Goal: Check status: Check status

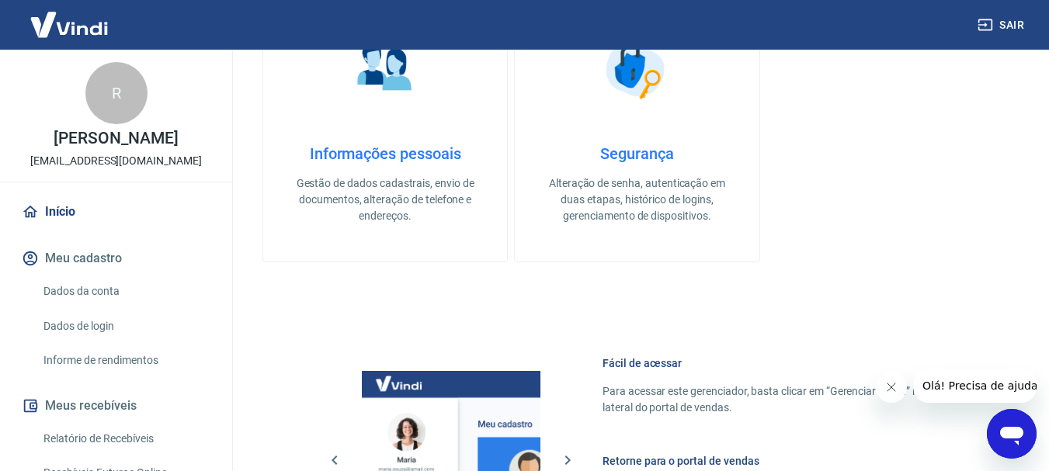
scroll to position [155, 0]
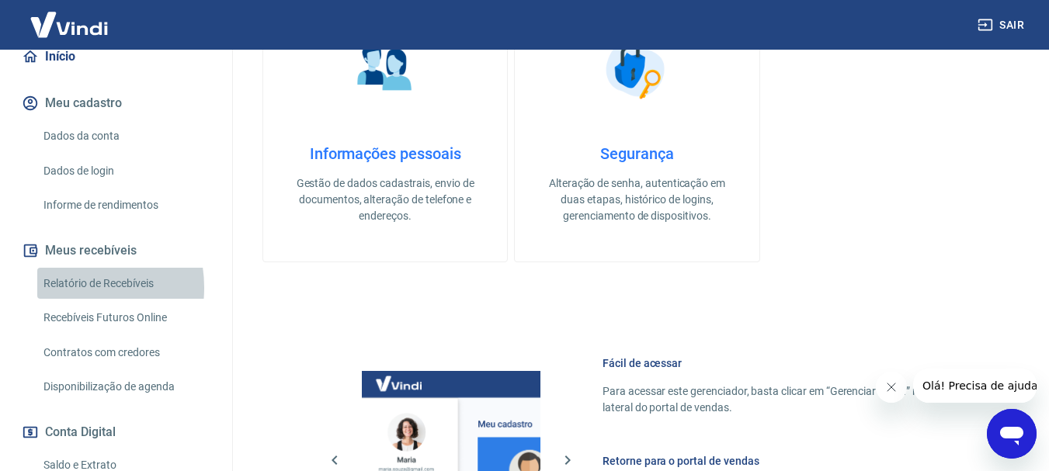
click at [70, 287] on link "Relatório de Recebíveis" at bounding box center [125, 284] width 176 height 32
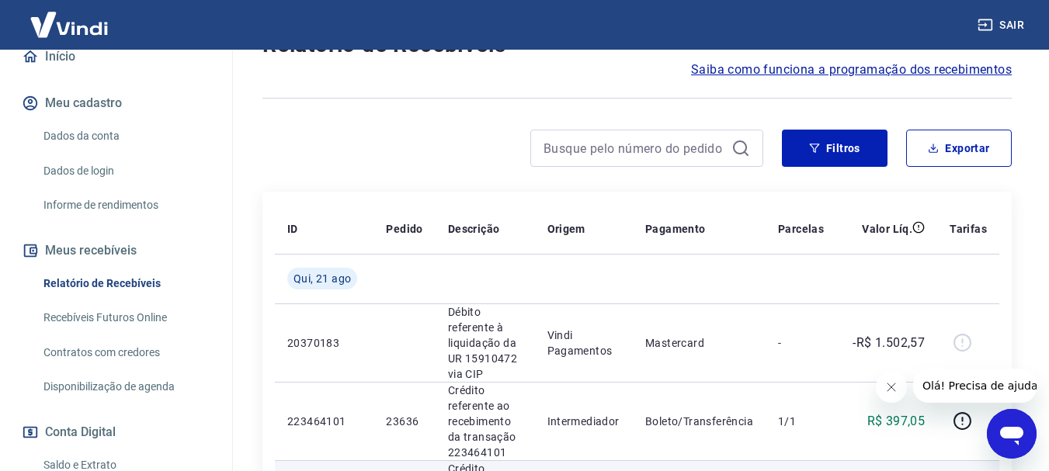
scroll to position [78, 0]
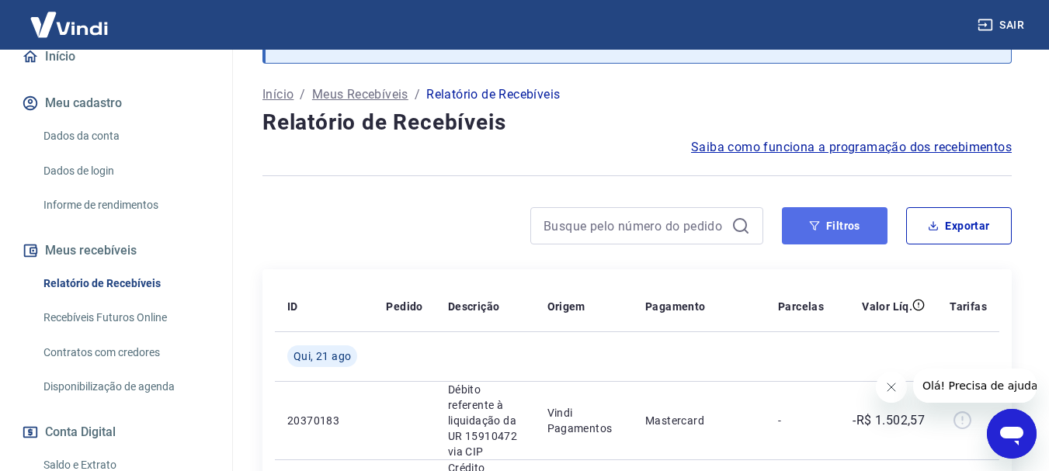
click at [838, 230] on button "Filtros" at bounding box center [835, 225] width 106 height 37
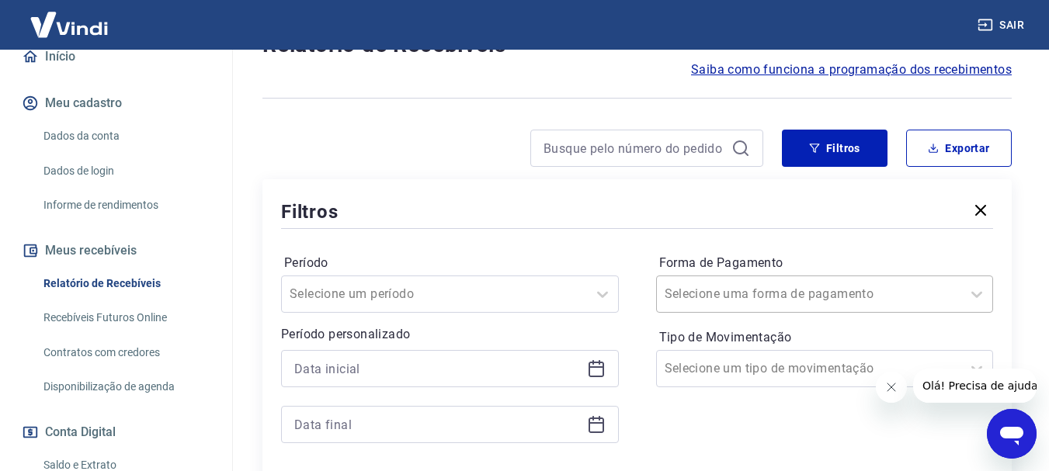
click at [810, 304] on div "Selecione uma forma de pagamento" at bounding box center [825, 294] width 338 height 37
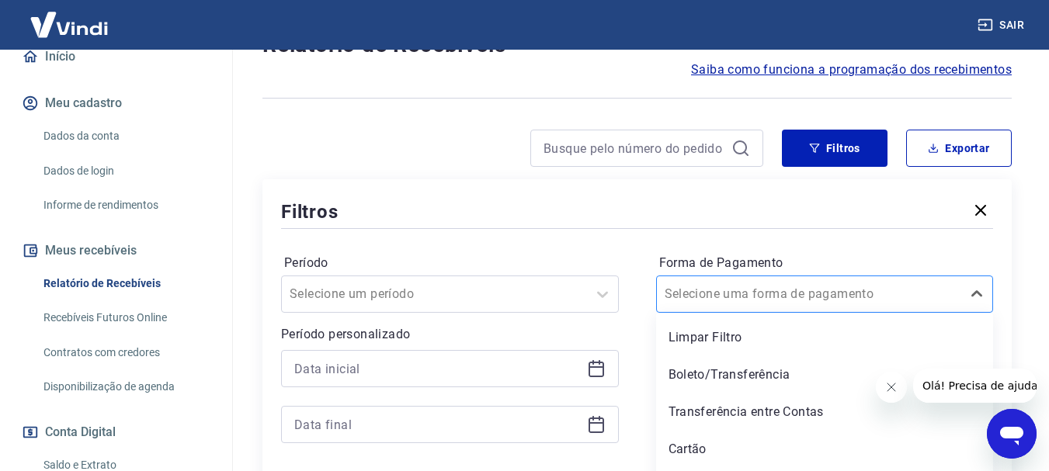
scroll to position [189, 0]
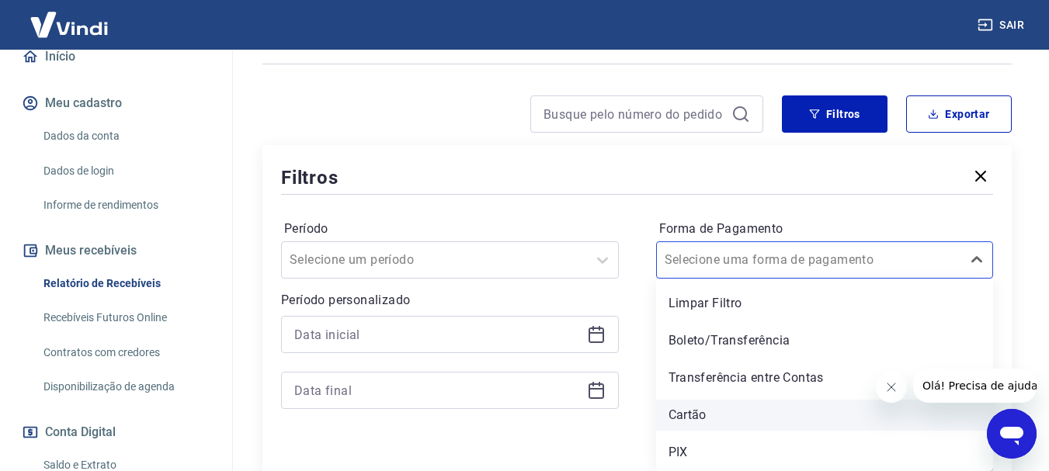
click at [721, 411] on div "Cartão" at bounding box center [825, 415] width 338 height 31
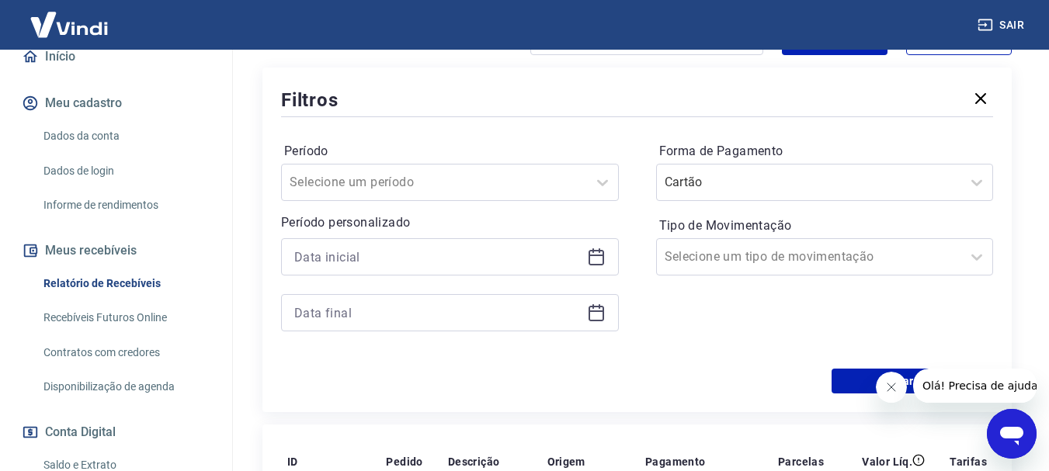
scroll to position [345, 0]
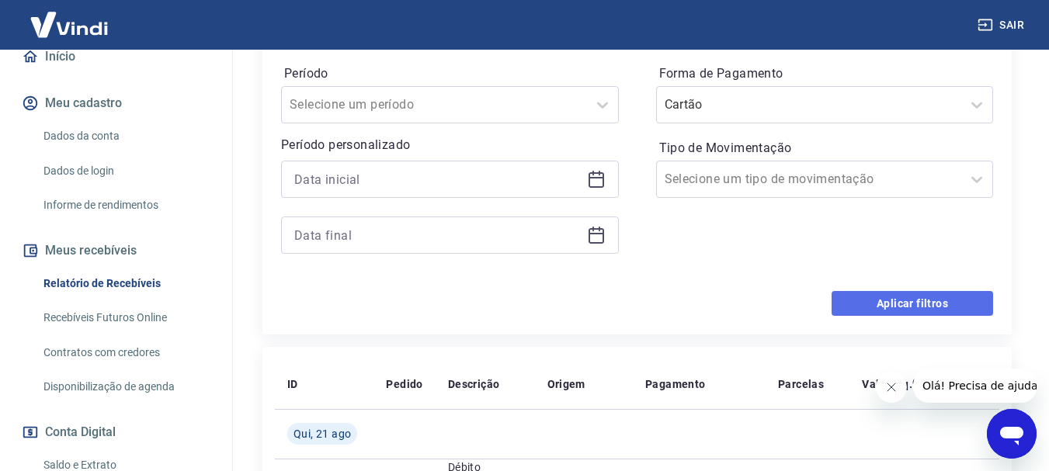
click at [856, 307] on button "Aplicar filtros" at bounding box center [911, 303] width 161 height 25
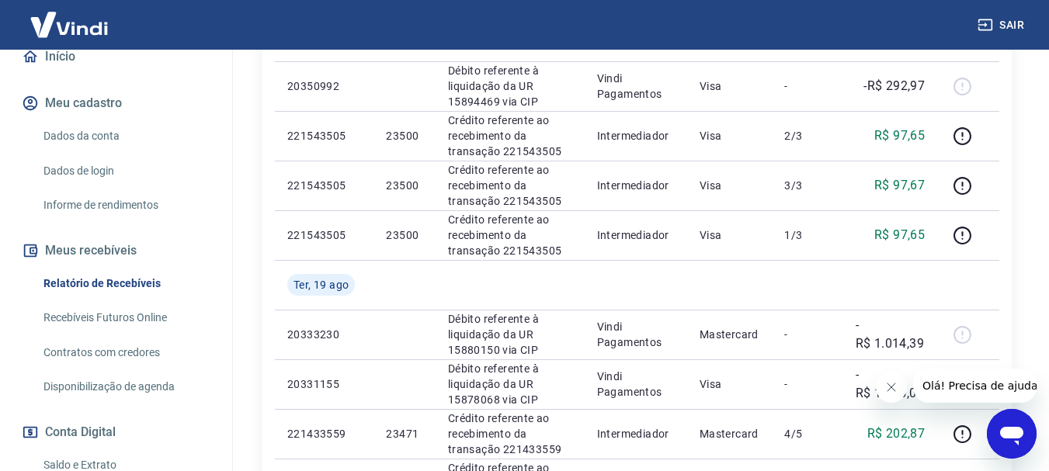
scroll to position [966, 0]
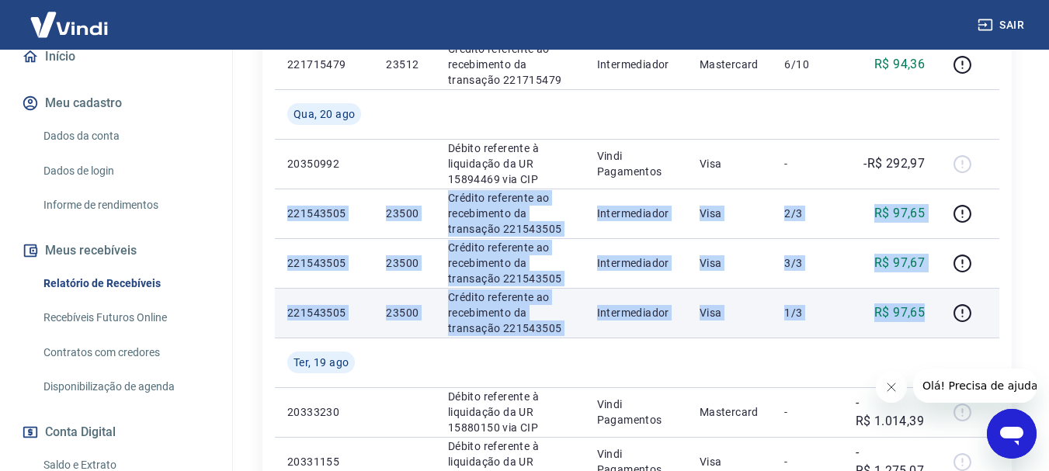
drag, startPoint x: 289, startPoint y: 211, endPoint x: 931, endPoint y: 309, distance: 649.4
click at [931, 309] on tbody "Qui, 21 ago 20370183 Débito referente à liquidação da UR 15910472 via CIP Vindi…" at bounding box center [637, 14] width 724 height 1143
copy tbody "221543505 23500 Crédito referente ao recebimento da transação 221543505 Interme…"
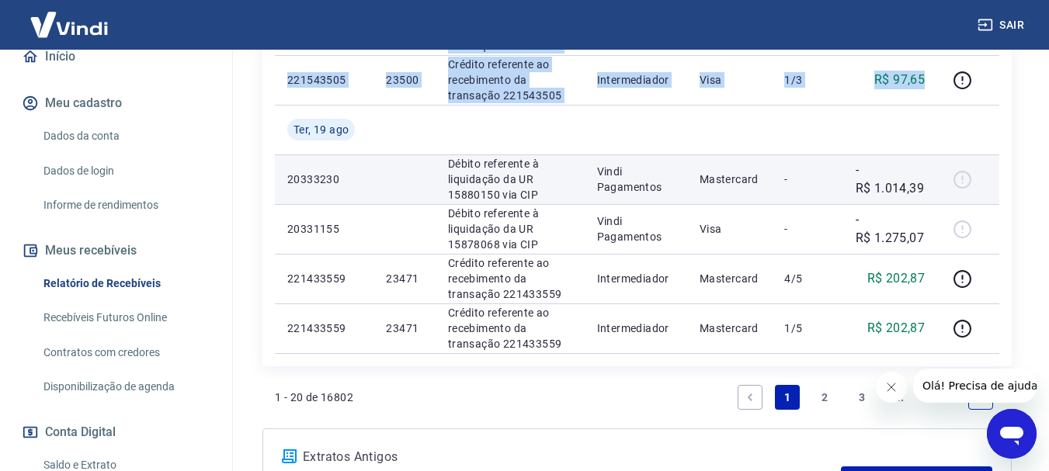
scroll to position [1276, 0]
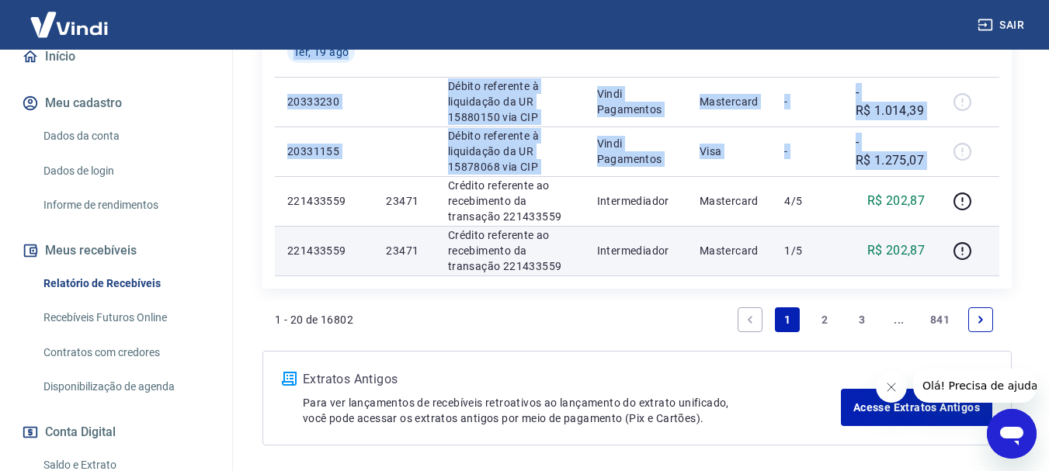
drag, startPoint x: 282, startPoint y: 202, endPoint x: 939, endPoint y: 245, distance: 658.2
copy table "ID Pedido Descrição Origem Pagamento Parcelas Valor Líq. Tarifas Qui, 21 ago 20…"
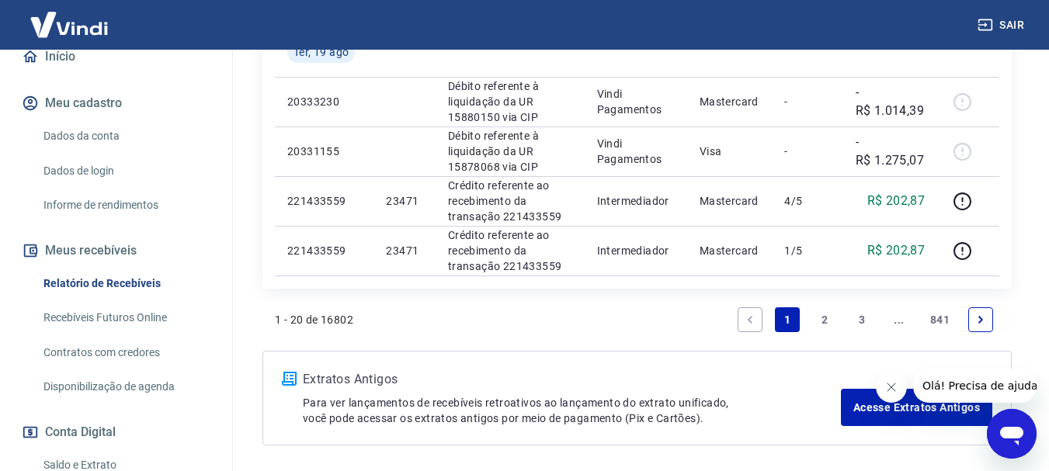
click at [976, 314] on icon "Next page" at bounding box center [980, 319] width 11 height 11
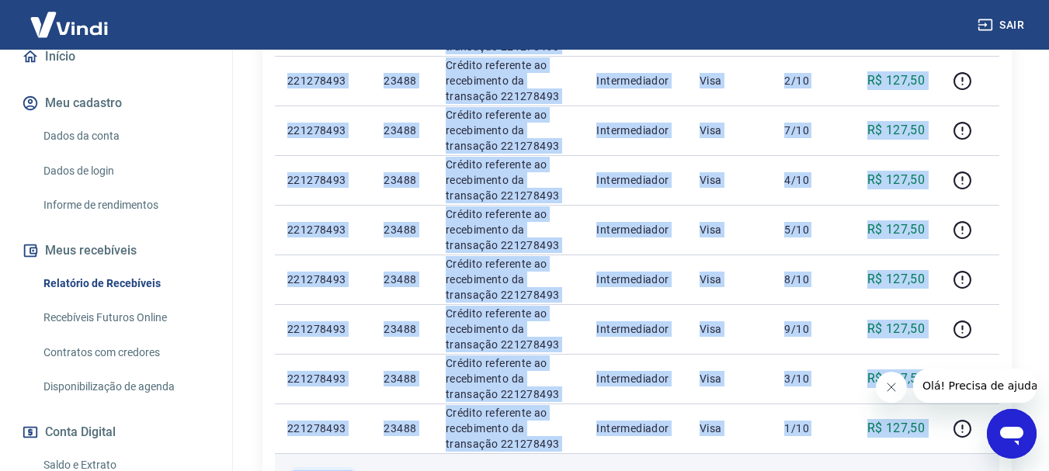
scroll to position [686, 0]
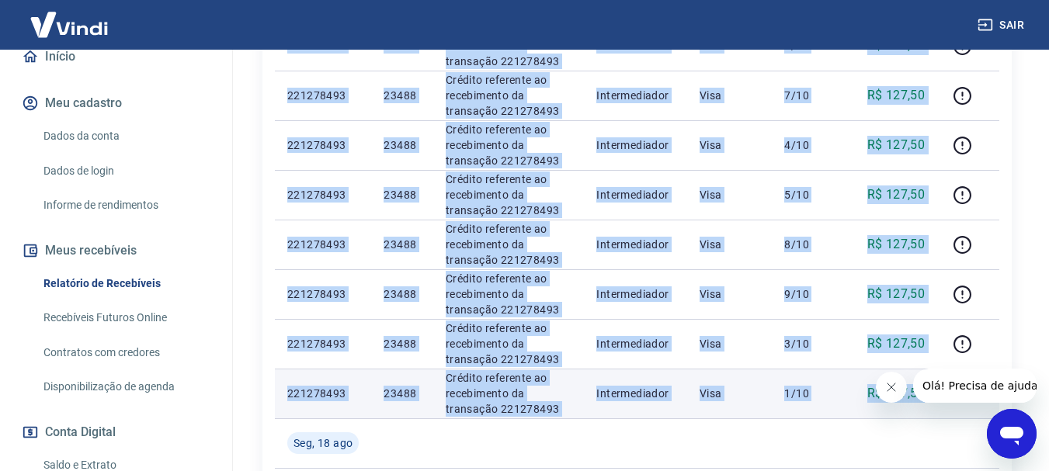
drag, startPoint x: 289, startPoint y: 187, endPoint x: 927, endPoint y: 404, distance: 673.9
click at [927, 404] on tbody "Ter, 19 ago 221433559 23471 Crédito referente ao recebimento da transação 22143…" at bounding box center [637, 269] width 724 height 1093
copy tbody "221433559 23471 Crédito referente ao recebimento da transação 221433559 Interme…"
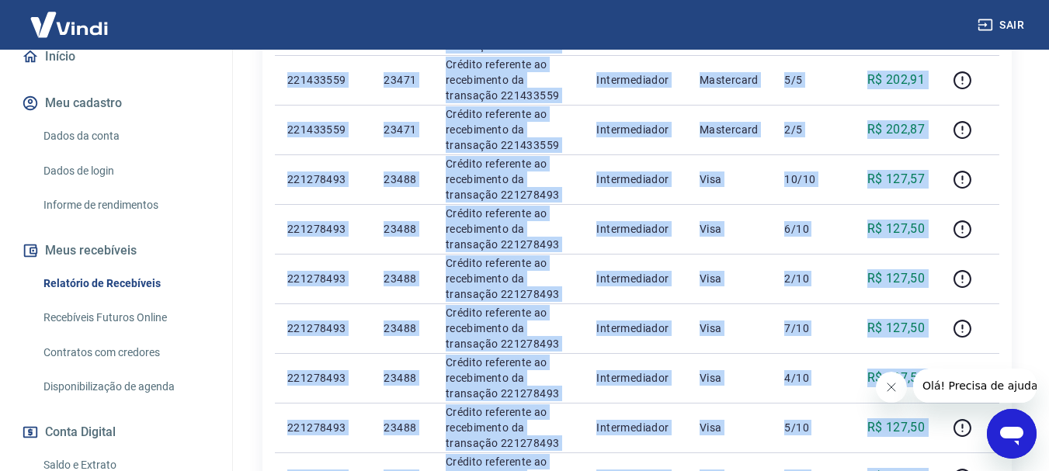
scroll to position [298, 0]
